Goal: Transaction & Acquisition: Subscribe to service/newsletter

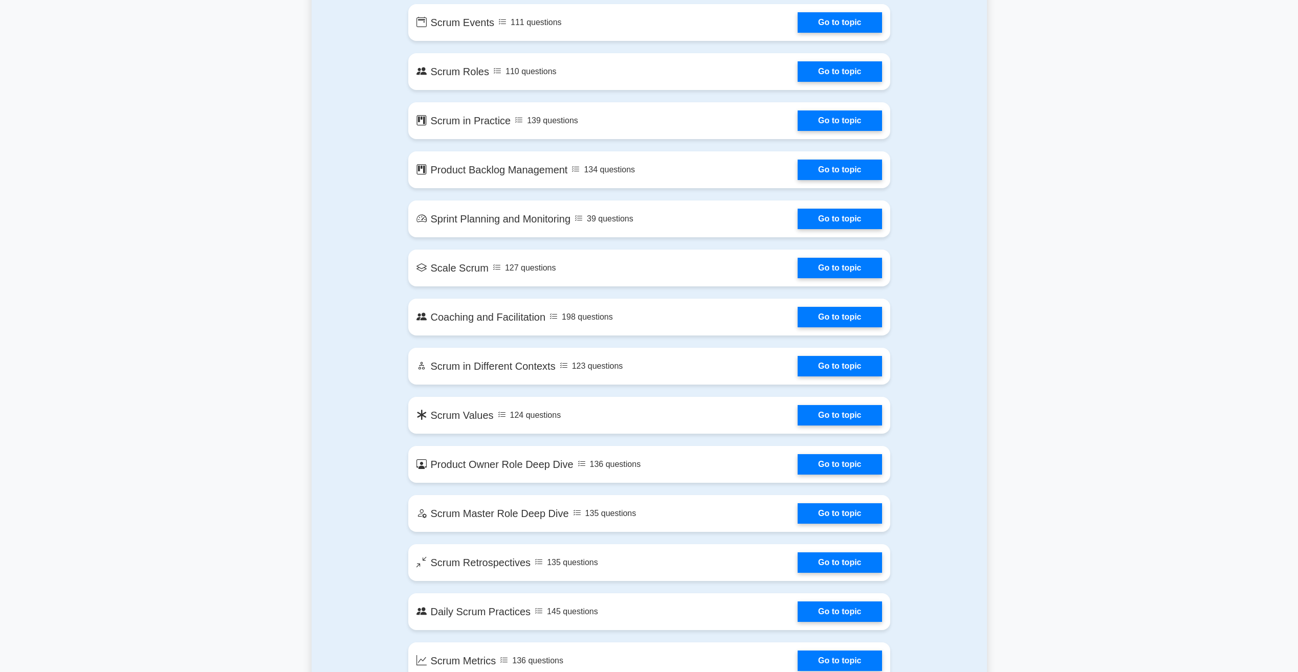
scroll to position [665, 0]
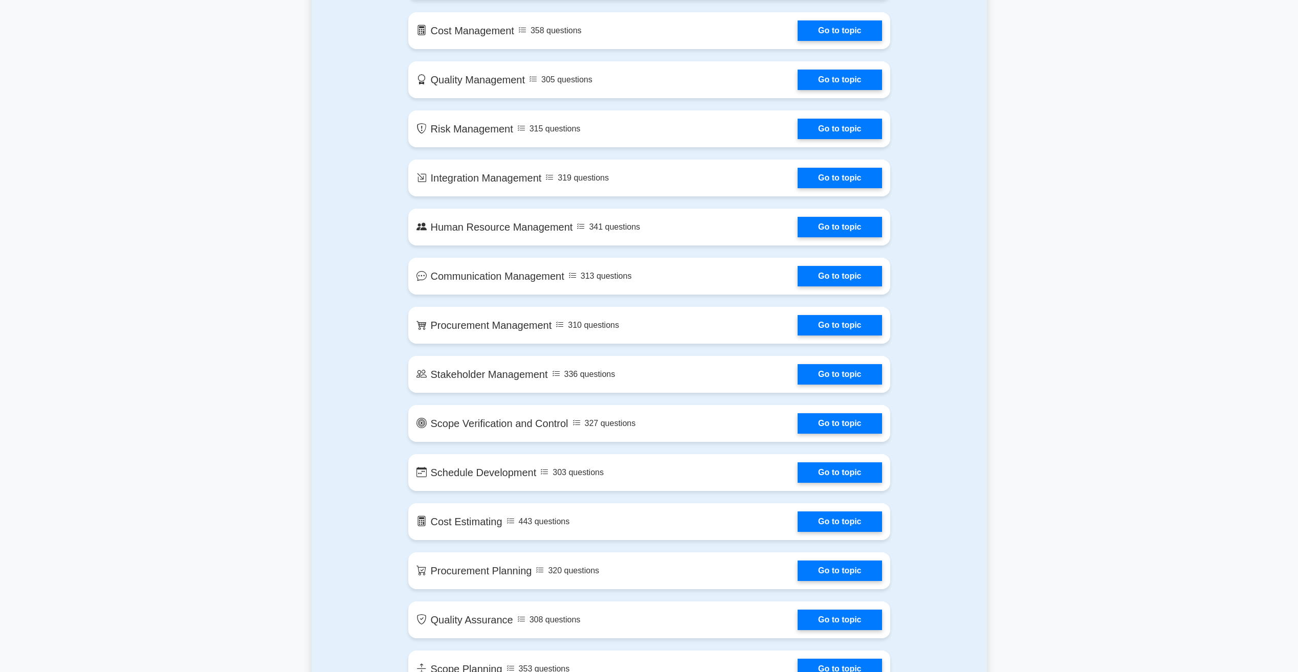
scroll to position [614, 0]
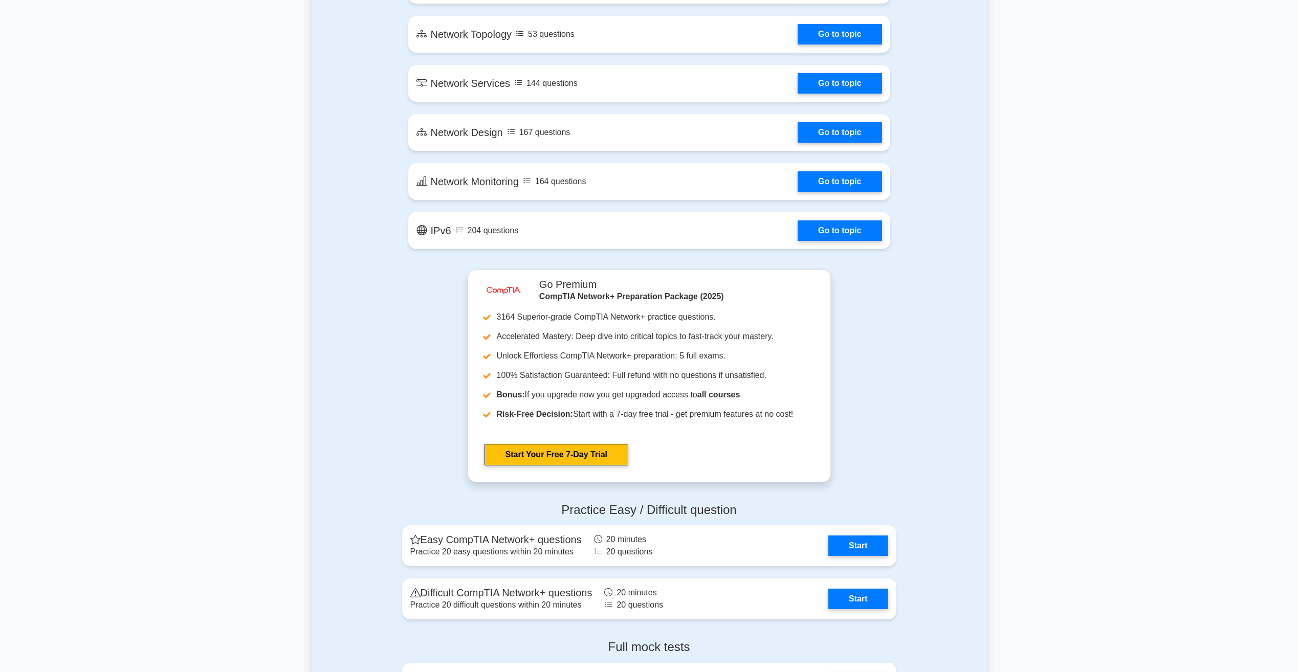
scroll to position [1586, 0]
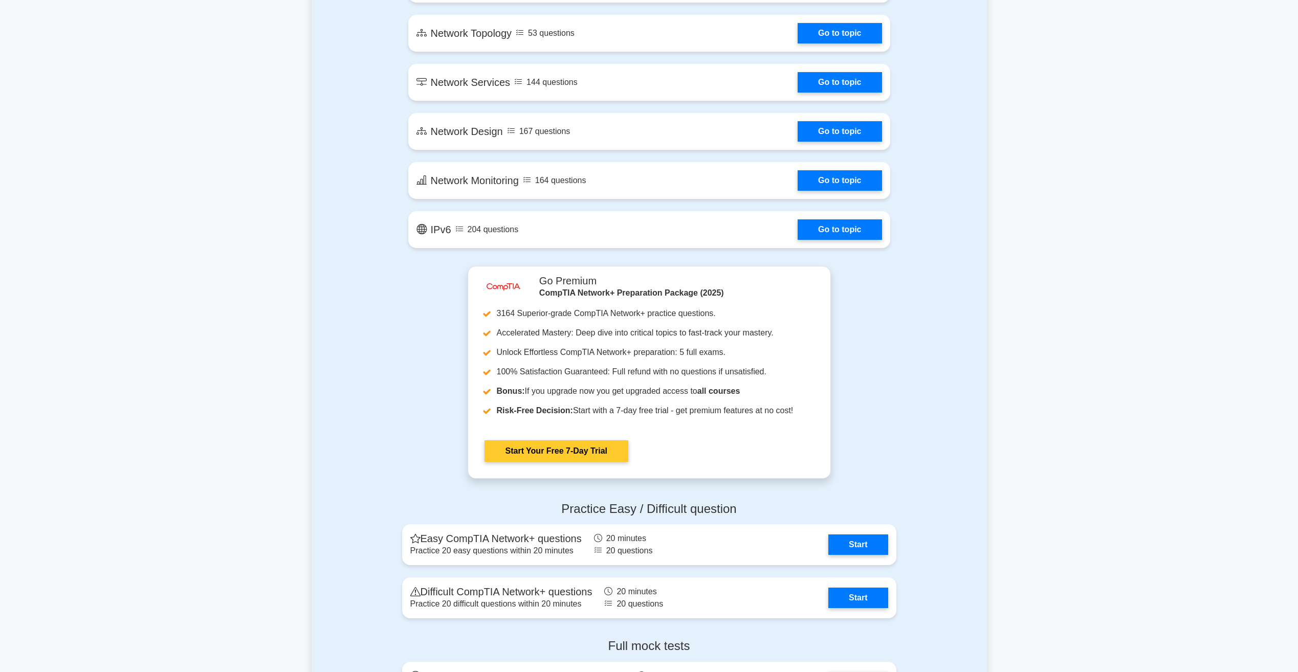
click at [558, 448] on link "Start Your Free 7-Day Trial" at bounding box center [557, 451] width 144 height 21
